Goal: Find specific page/section

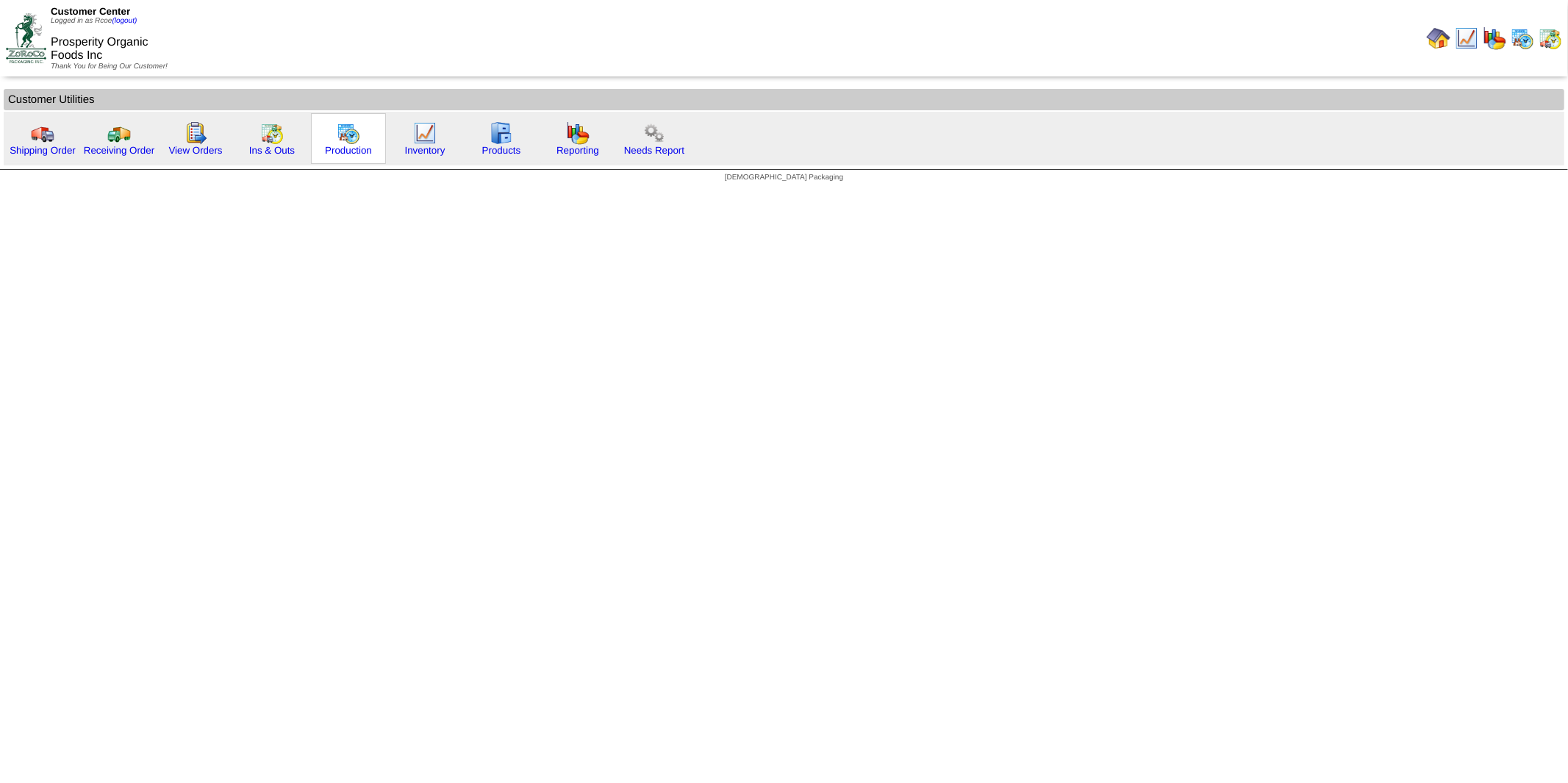
click at [343, 129] on img at bounding box center [348, 133] width 24 height 24
